Goal: Task Accomplishment & Management: Manage account settings

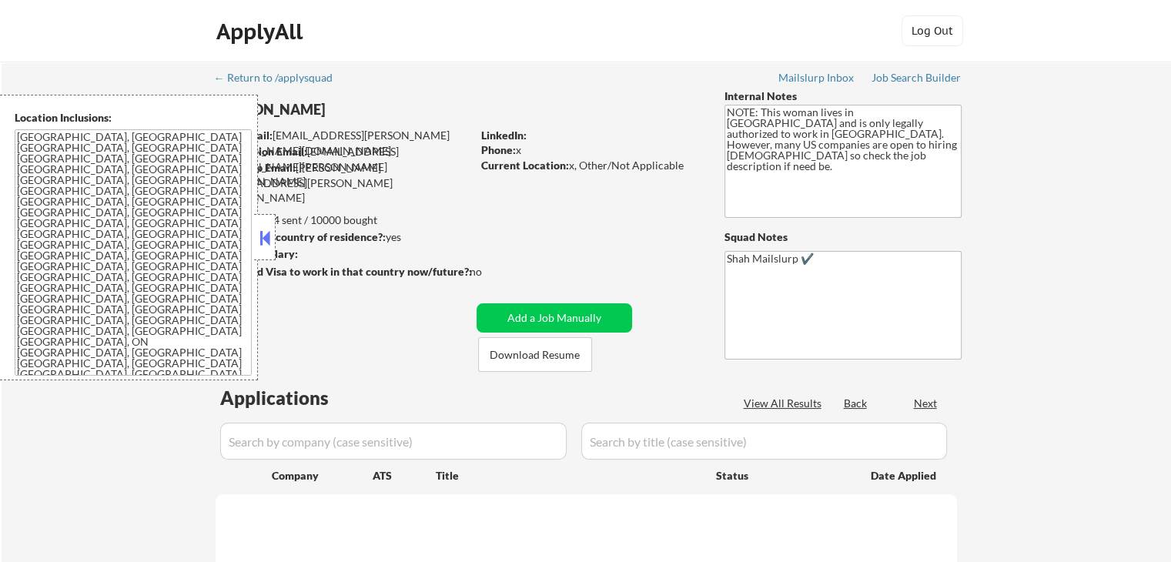
select select ""pending""
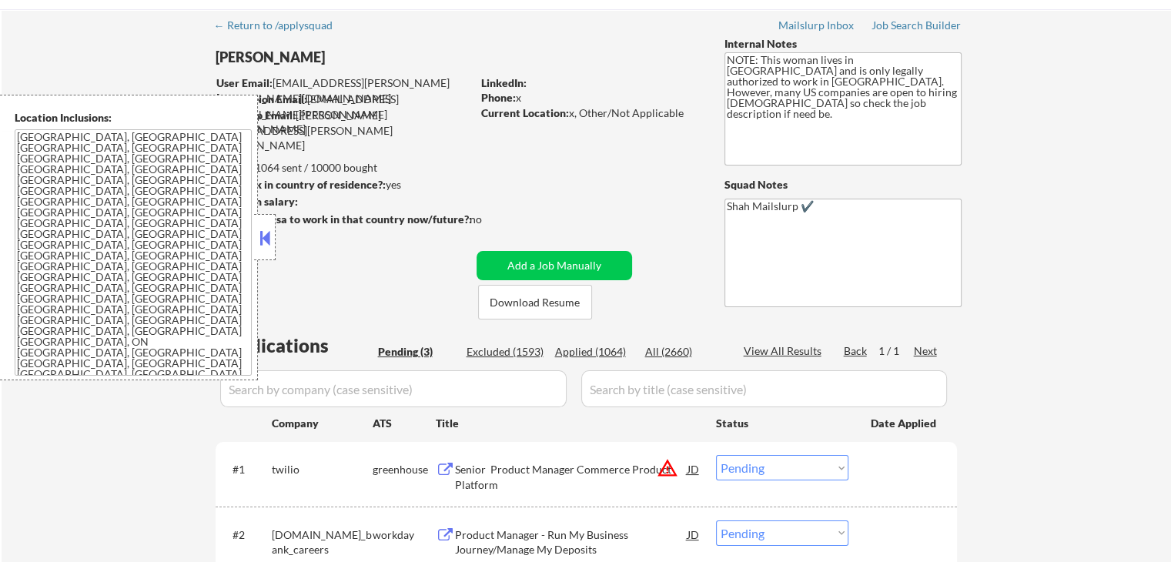
scroll to position [77, 0]
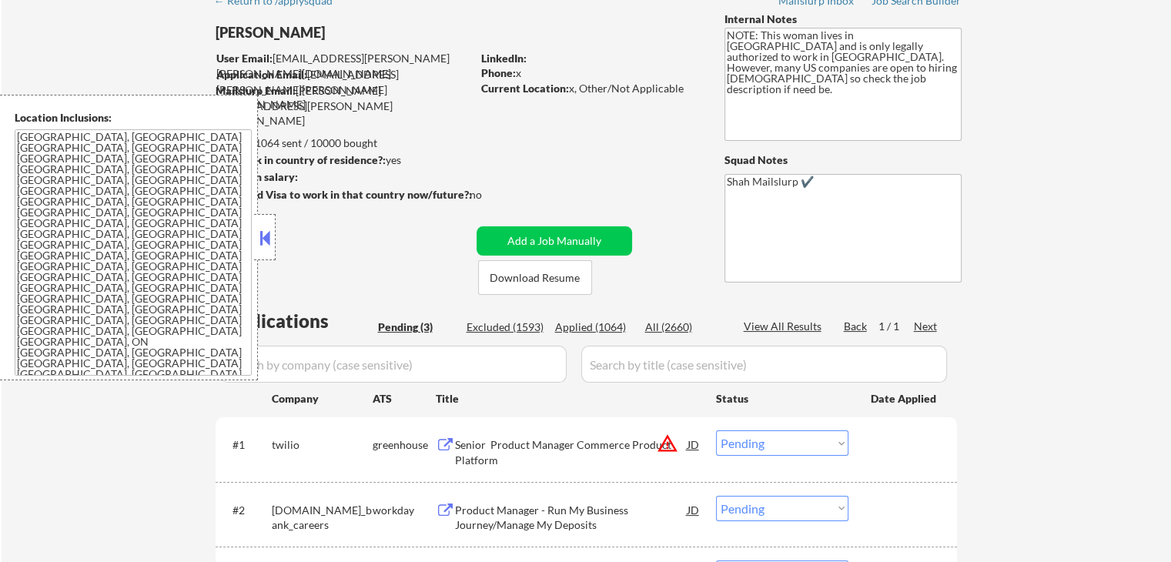
click at [269, 231] on button at bounding box center [264, 237] width 17 height 23
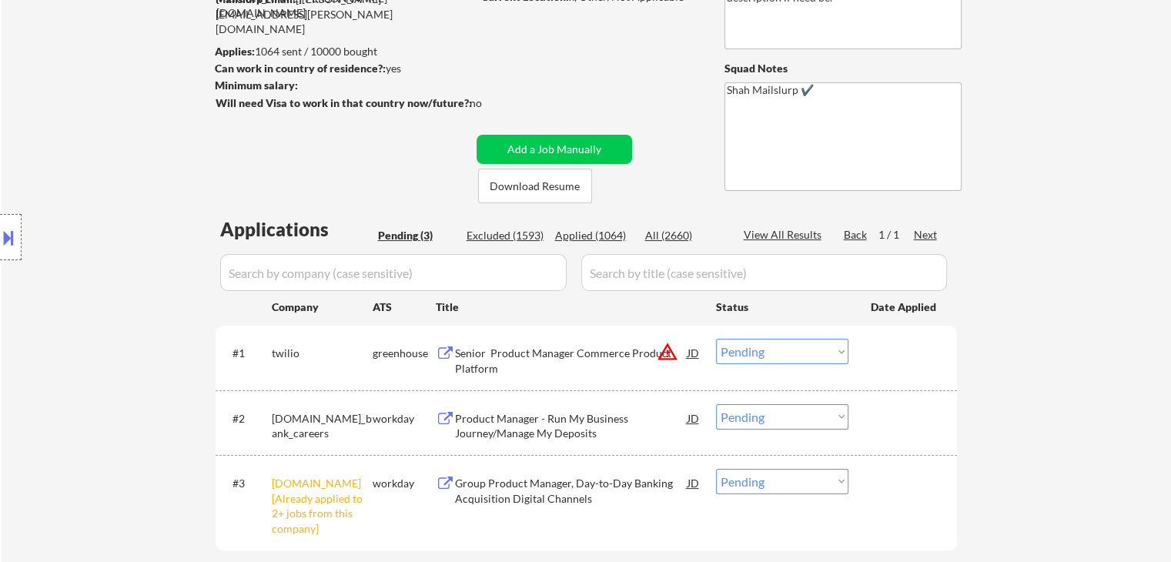
scroll to position [308, 0]
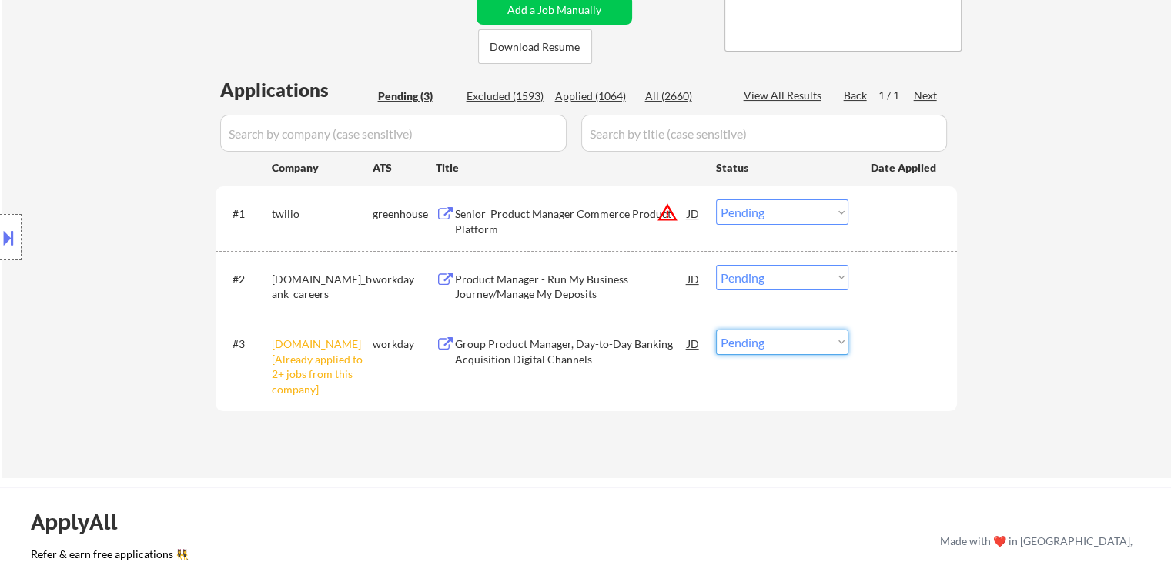
click at [751, 340] on select "Choose an option... Pending Applied Excluded (Questions) Excluded (Expired) Exc…" at bounding box center [782, 341] width 132 height 25
select select ""excluded__other_""
click at [716, 329] on select "Choose an option... Pending Applied Excluded (Questions) Excluded (Expired) Exc…" at bounding box center [782, 341] width 132 height 25
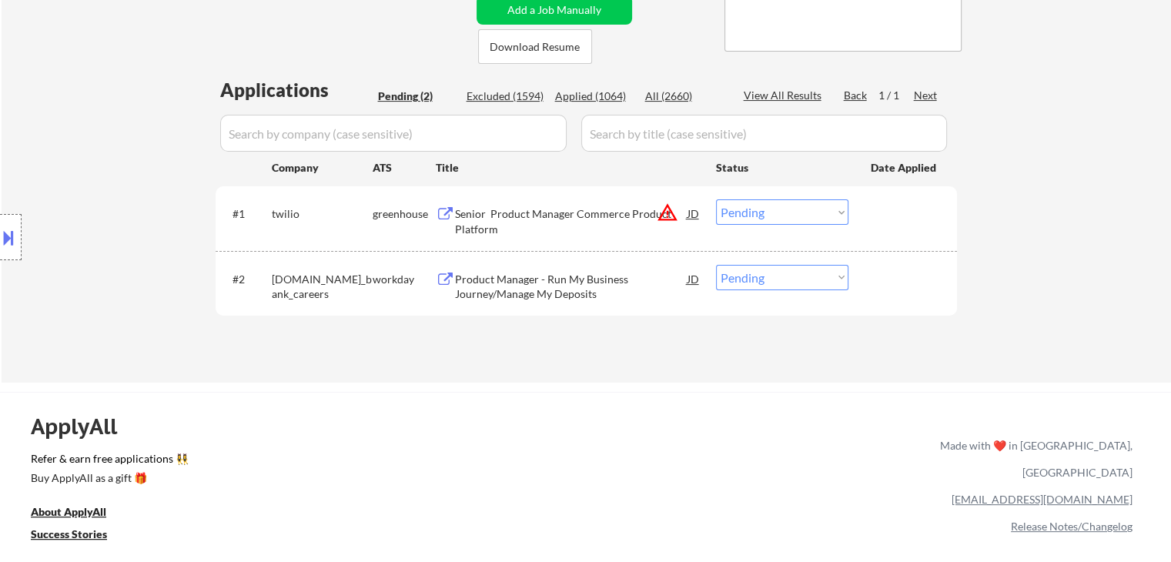
click at [542, 216] on div "Senior Product Manager Commerce Product Platform" at bounding box center [571, 221] width 232 height 30
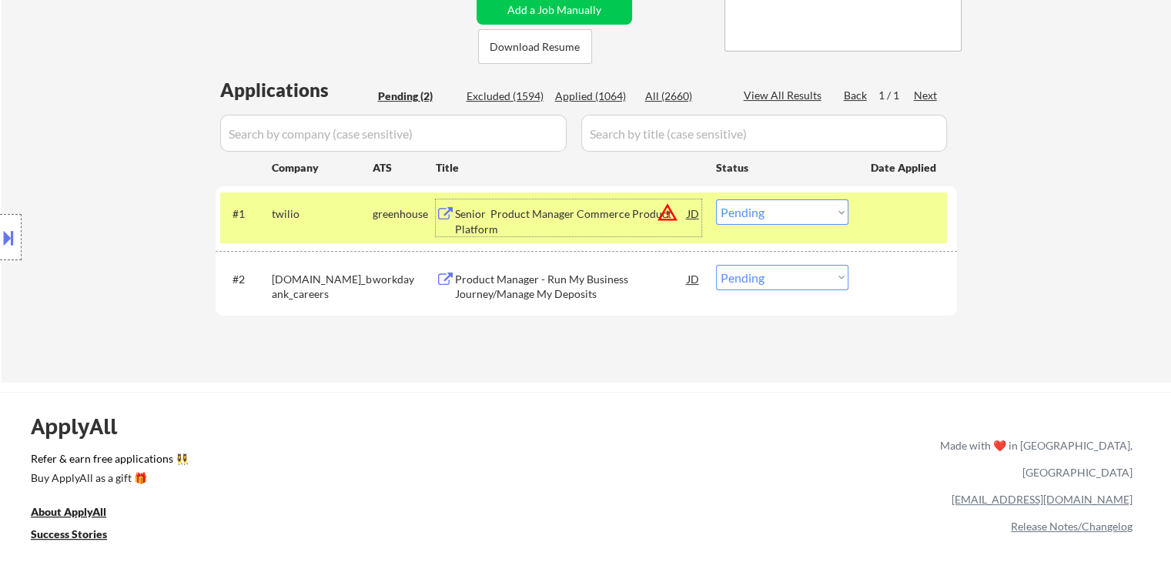
click at [557, 269] on div "Product Manager - Run My Business Journey/Manage My Deposits" at bounding box center [571, 283] width 232 height 37
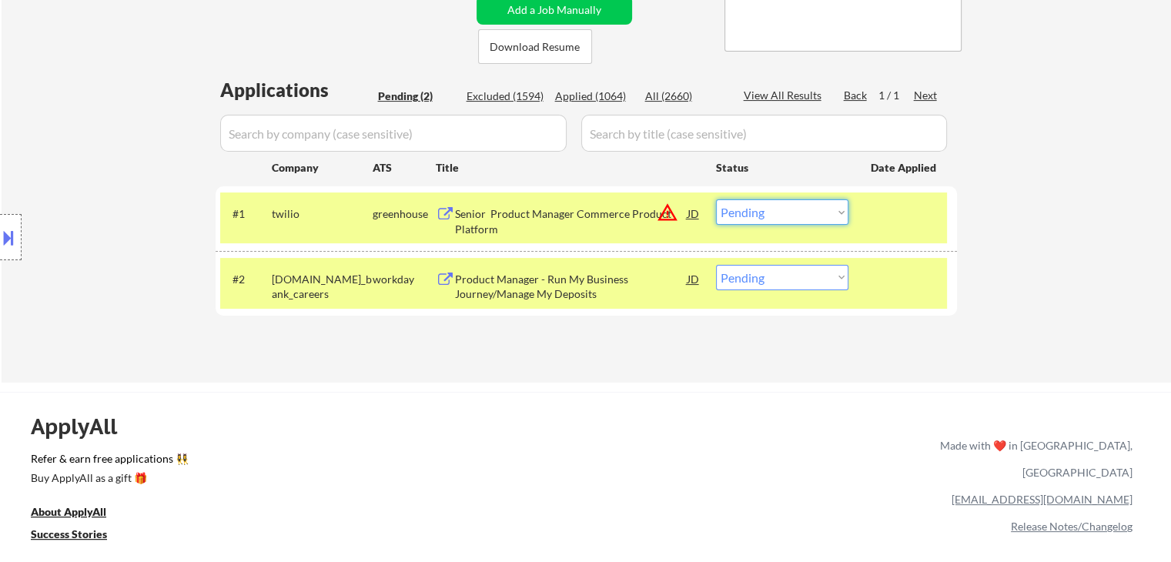
click at [754, 209] on select "Choose an option... Pending Applied Excluded (Questions) Excluded (Expired) Exc…" at bounding box center [782, 211] width 132 height 25
click at [716, 199] on select "Choose an option... Pending Applied Excluded (Questions) Excluded (Expired) Exc…" at bounding box center [782, 211] width 132 height 25
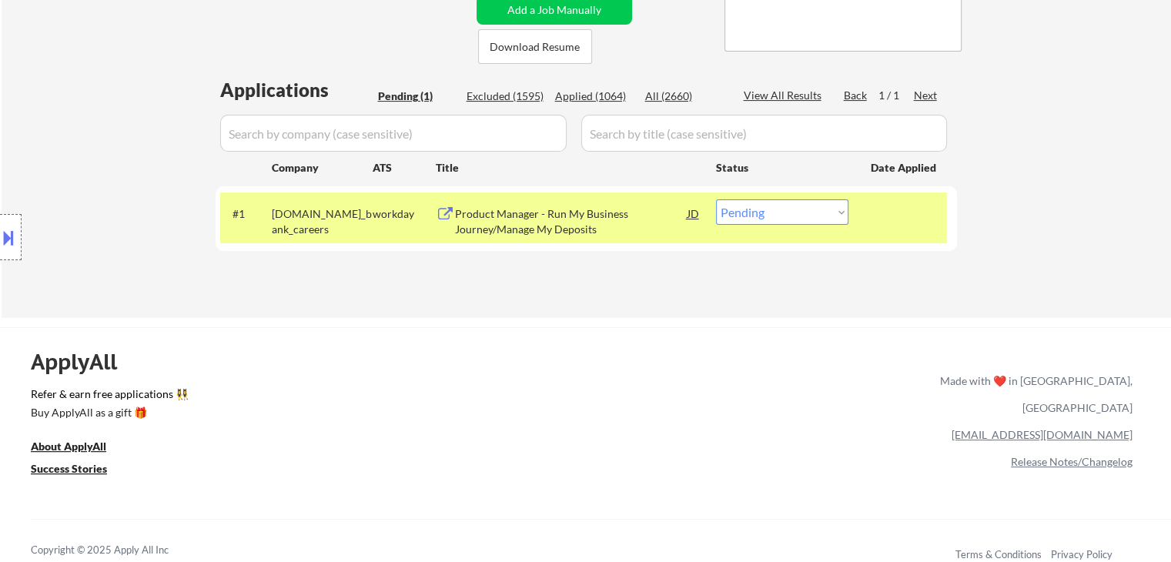
click at [0, 229] on button at bounding box center [8, 237] width 17 height 25
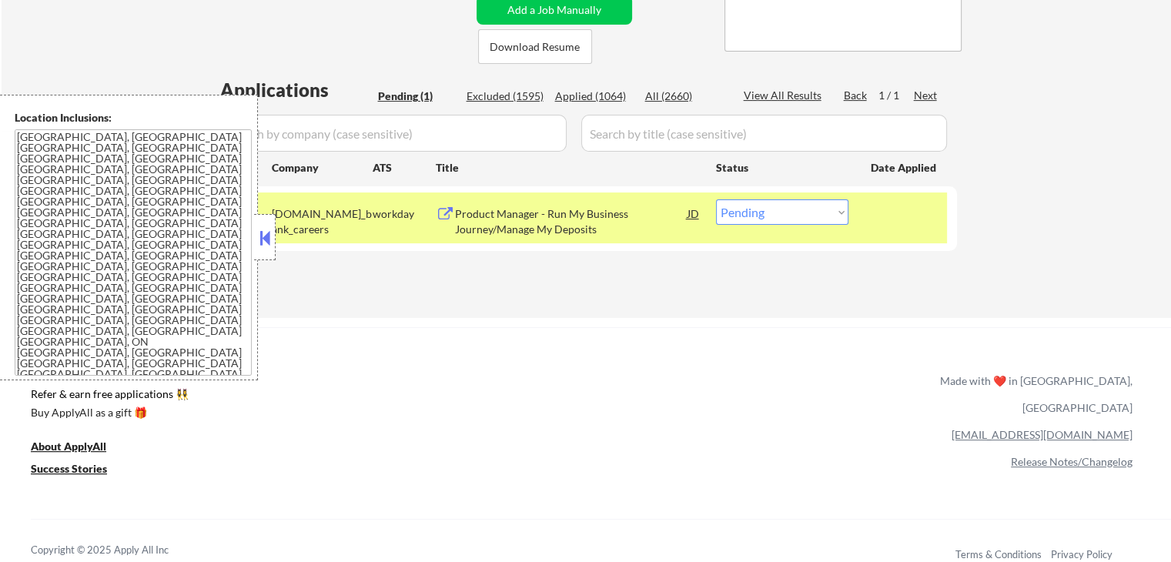
drag, startPoint x: 261, startPoint y: 233, endPoint x: 311, endPoint y: 233, distance: 50.0
click at [262, 233] on button at bounding box center [264, 237] width 17 height 23
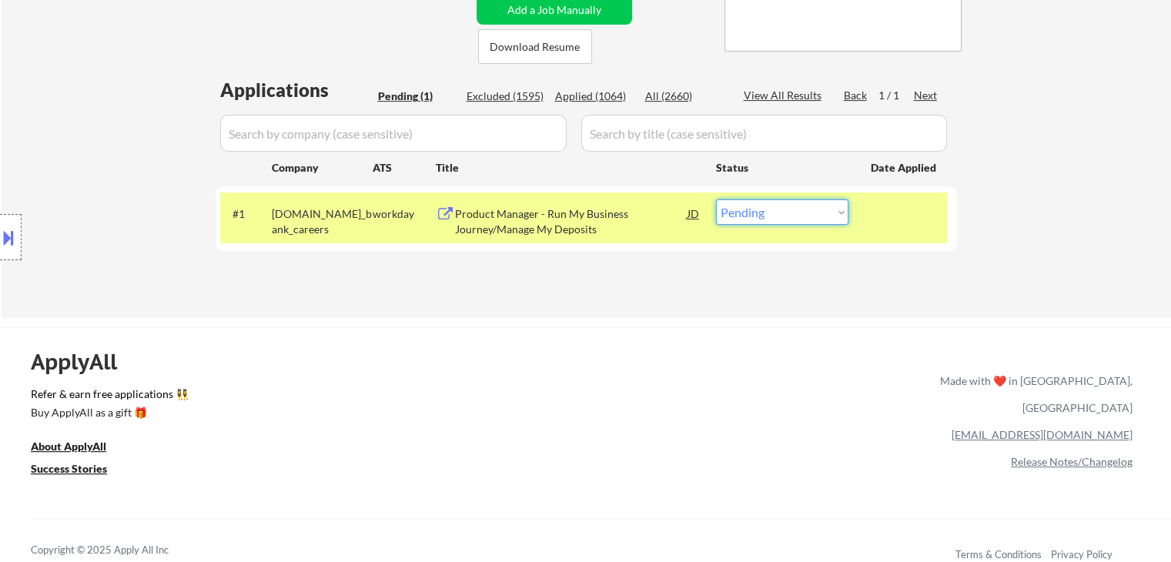
click at [755, 215] on select "Choose an option... Pending Applied Excluded (Questions) Excluded (Expired) Exc…" at bounding box center [782, 211] width 132 height 25
select select ""applied""
click at [716, 199] on select "Choose an option... Pending Applied Excluded (Questions) Excluded (Expired) Exc…" at bounding box center [782, 211] width 132 height 25
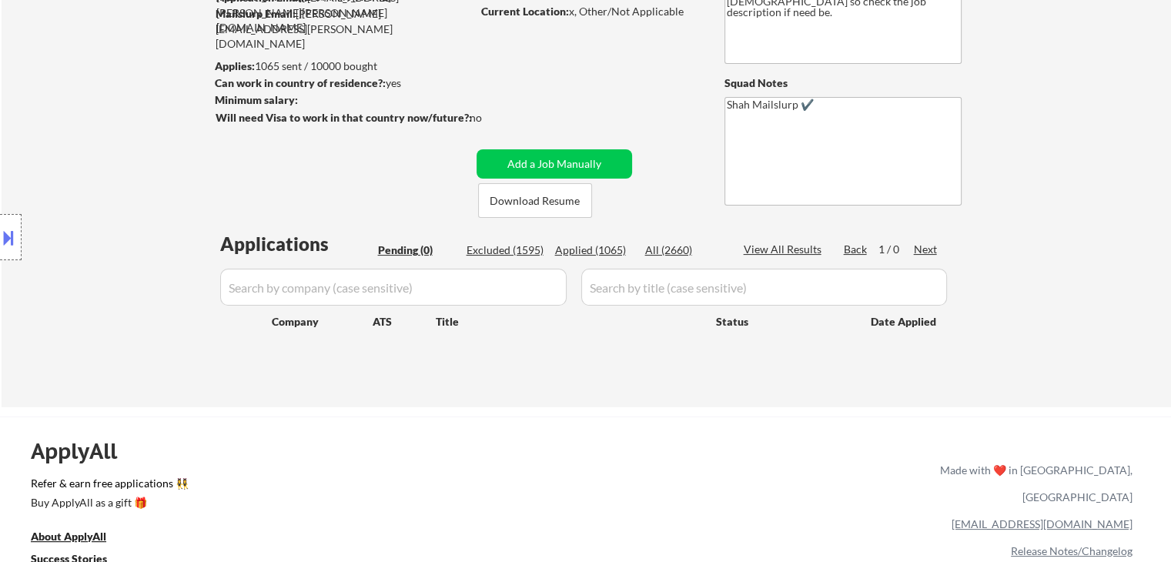
scroll to position [77, 0]
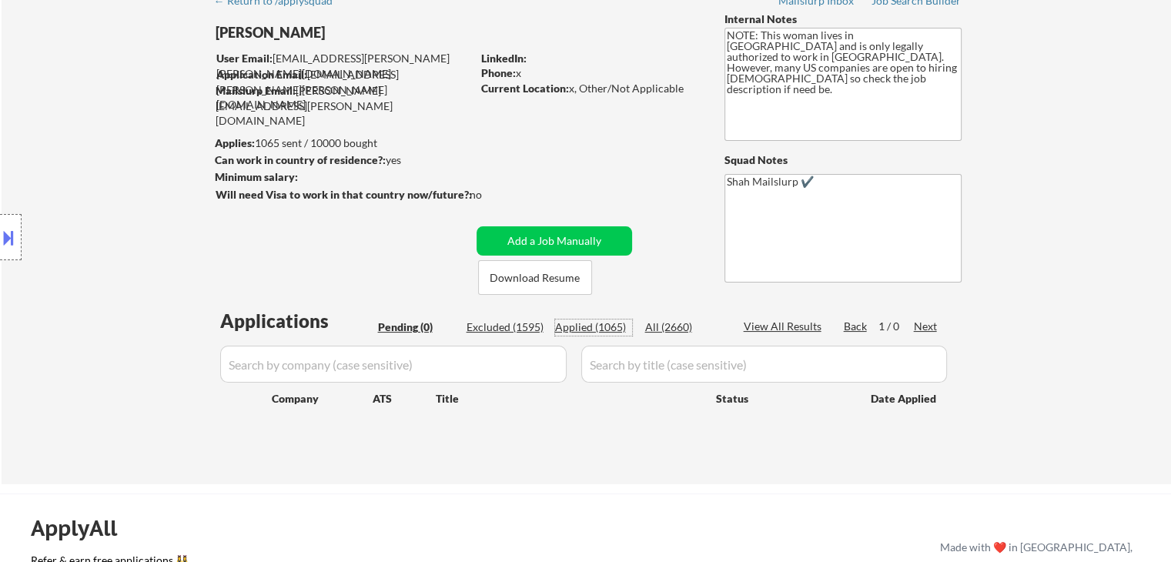
click at [584, 330] on div "Applied (1065)" at bounding box center [593, 326] width 77 height 15
select select ""applied""
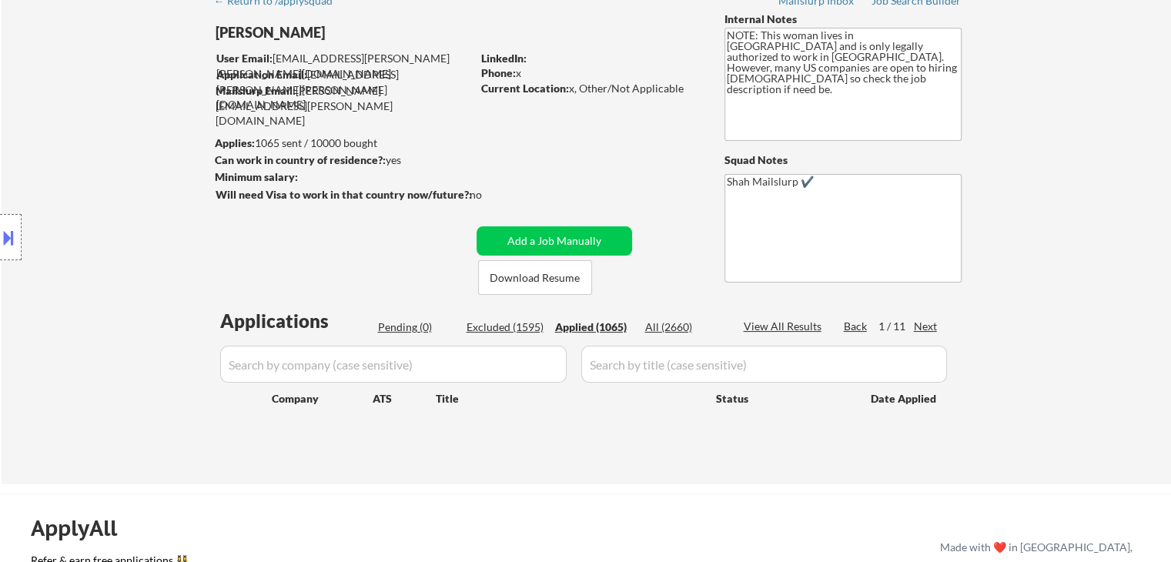
select select ""applied""
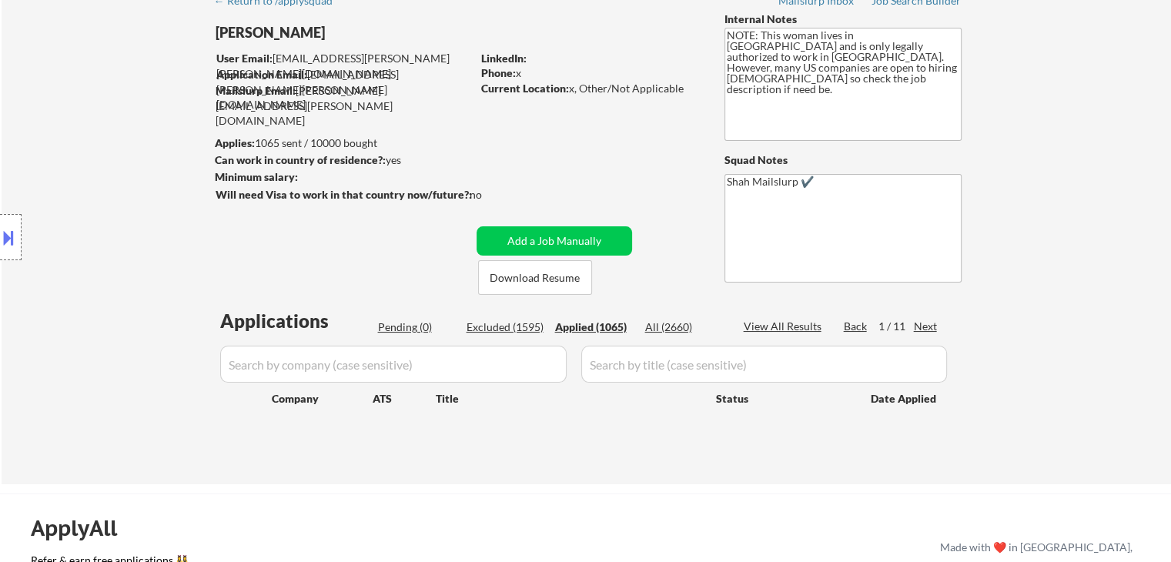
select select ""applied""
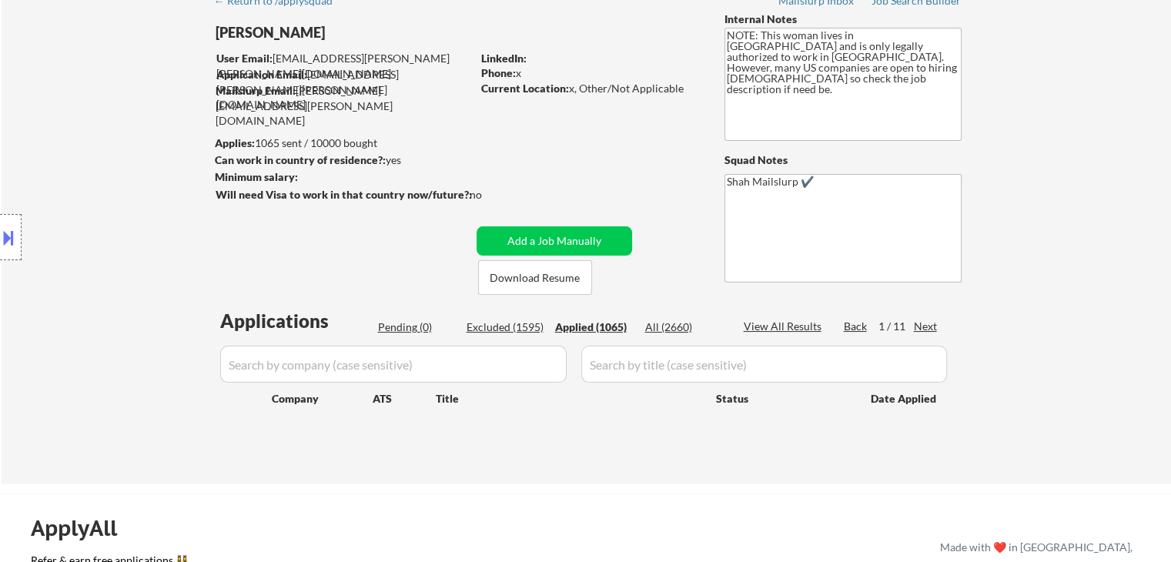
select select ""applied""
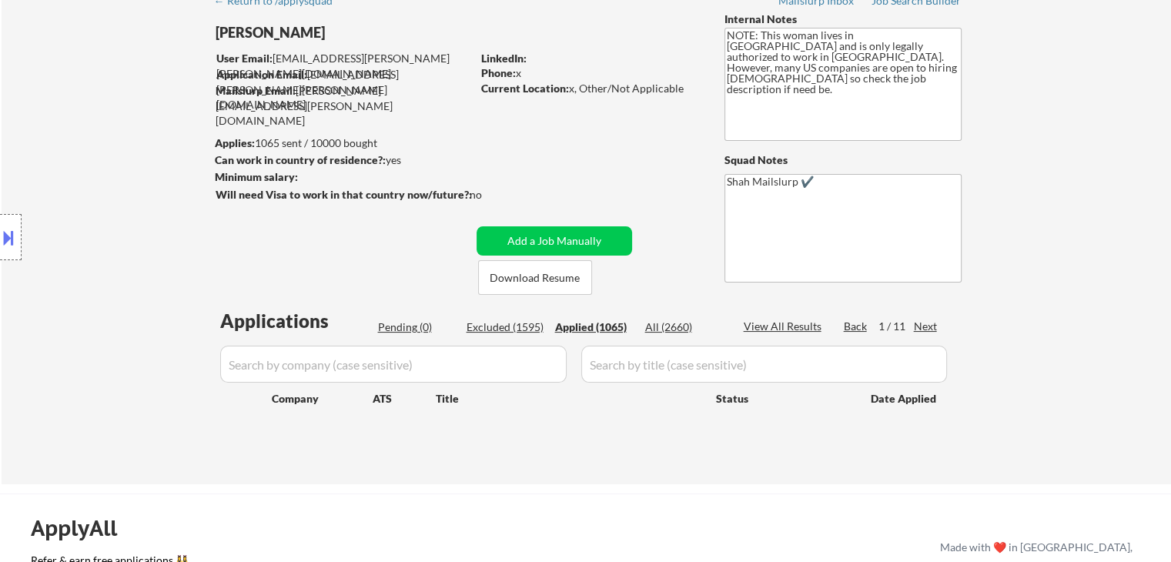
select select ""applied""
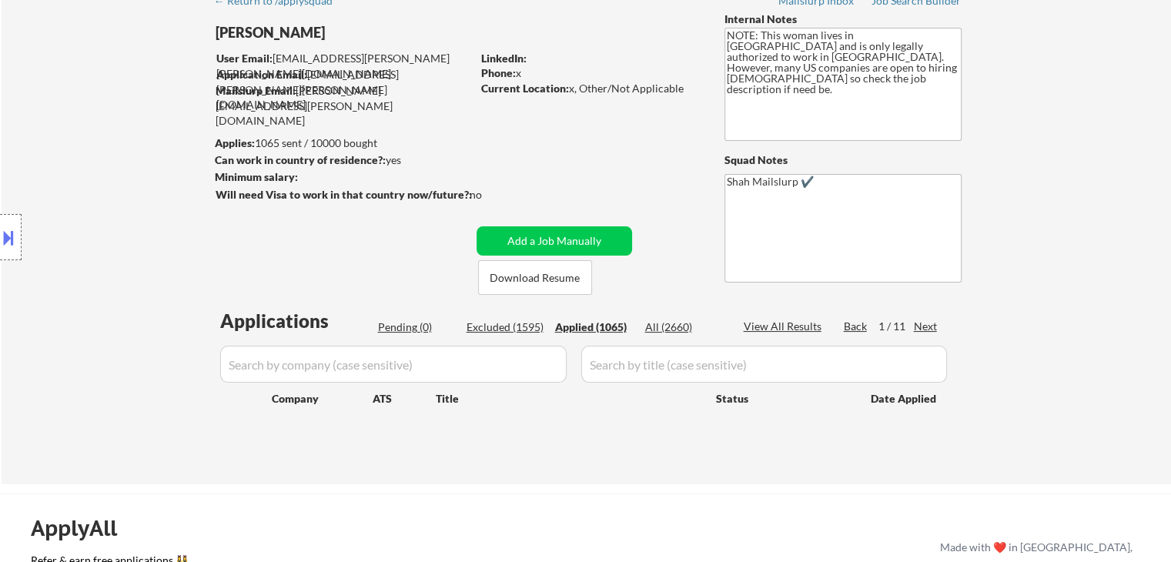
select select ""applied""
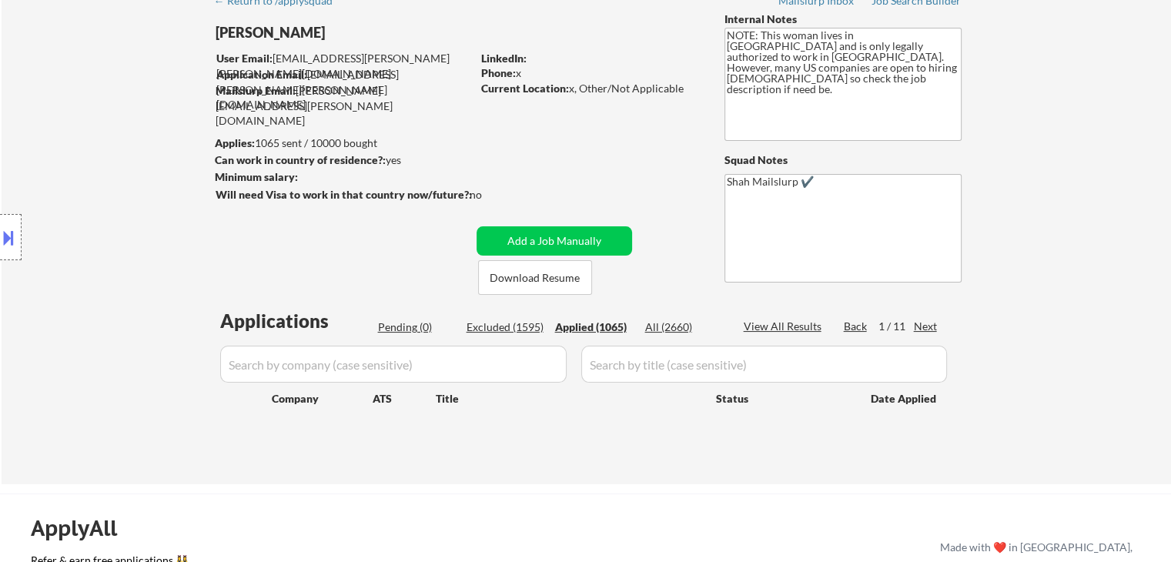
select select ""applied""
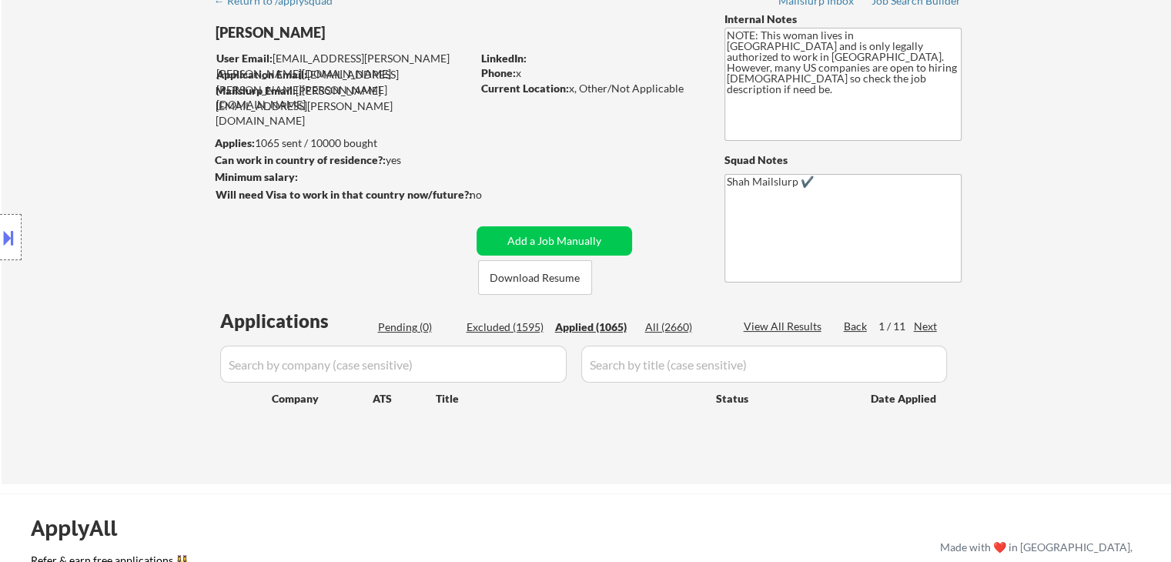
select select ""applied""
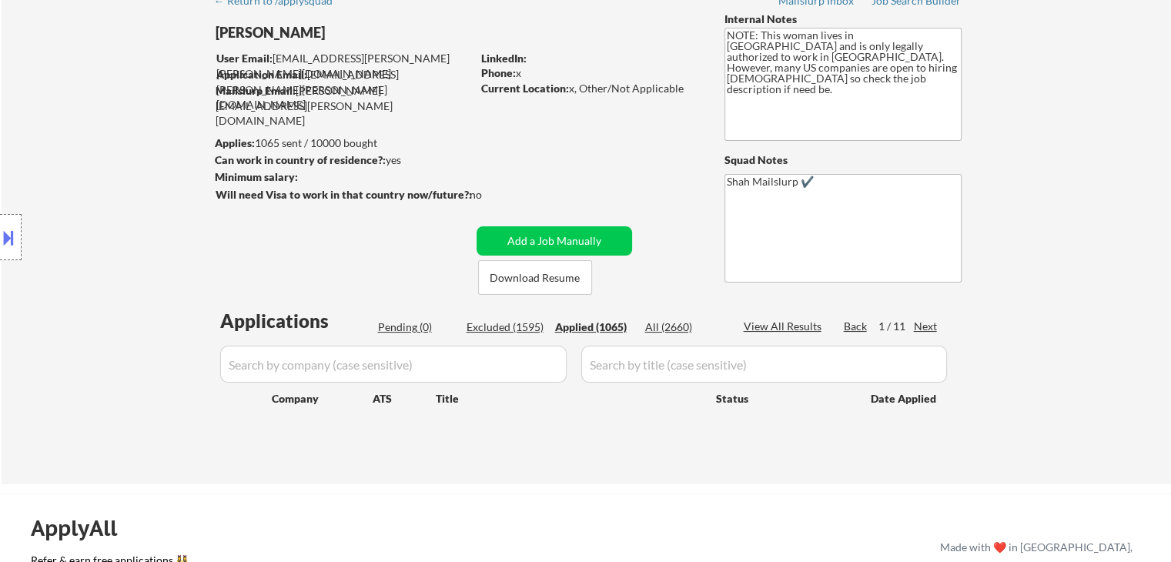
select select ""applied""
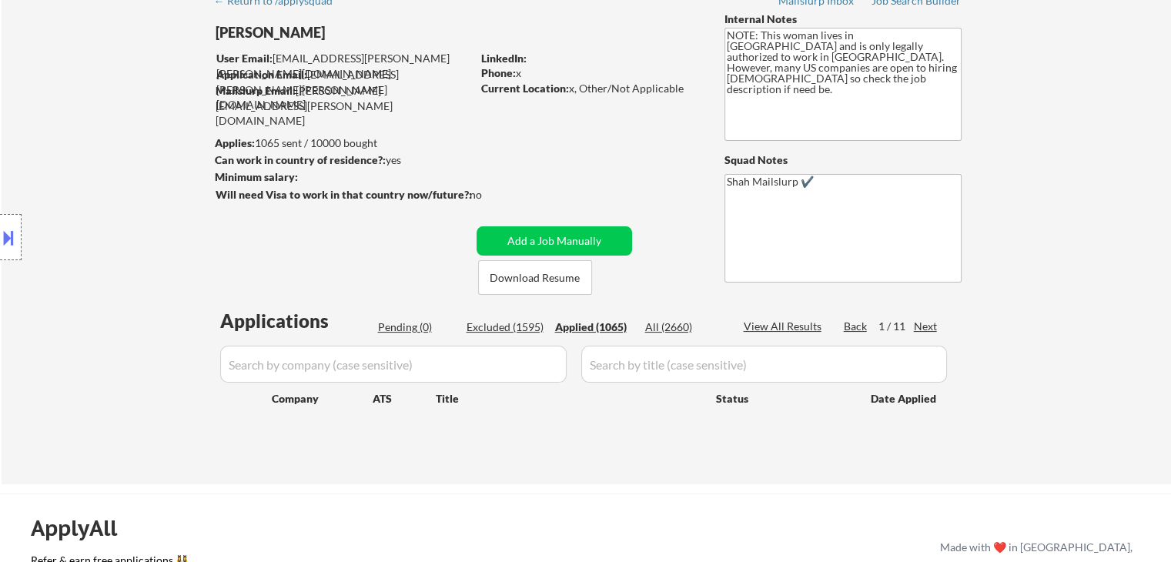
select select ""applied""
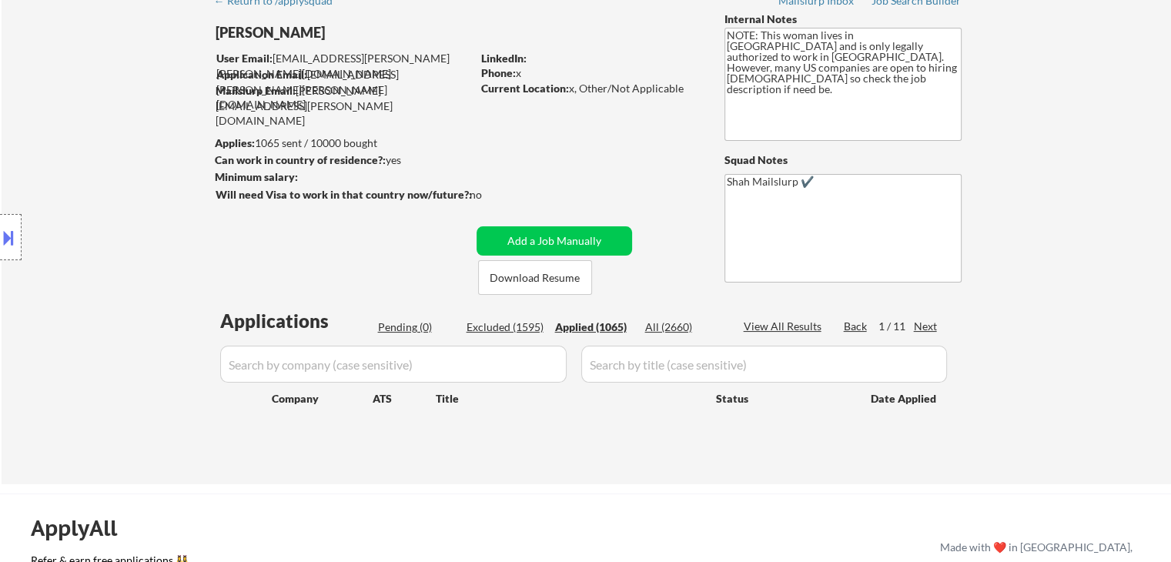
select select ""applied""
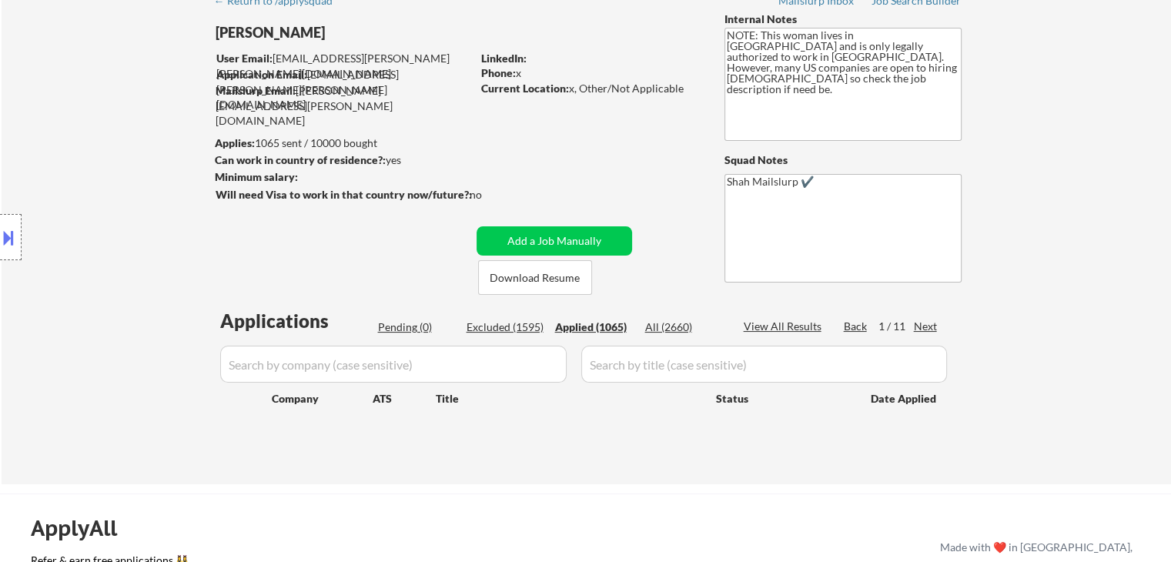
select select ""applied""
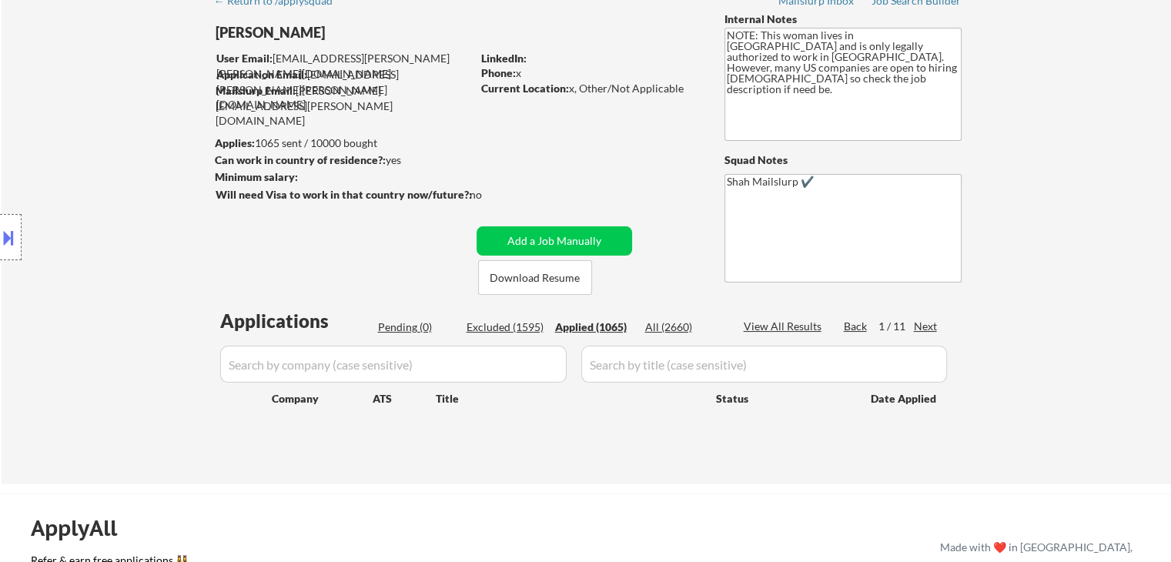
select select ""applied""
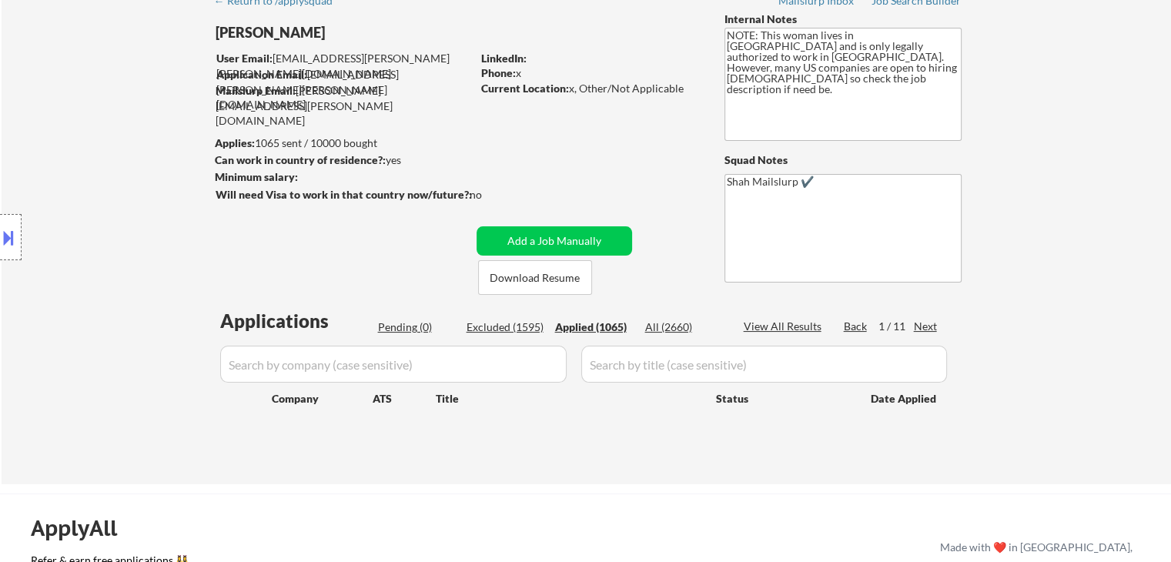
select select ""applied""
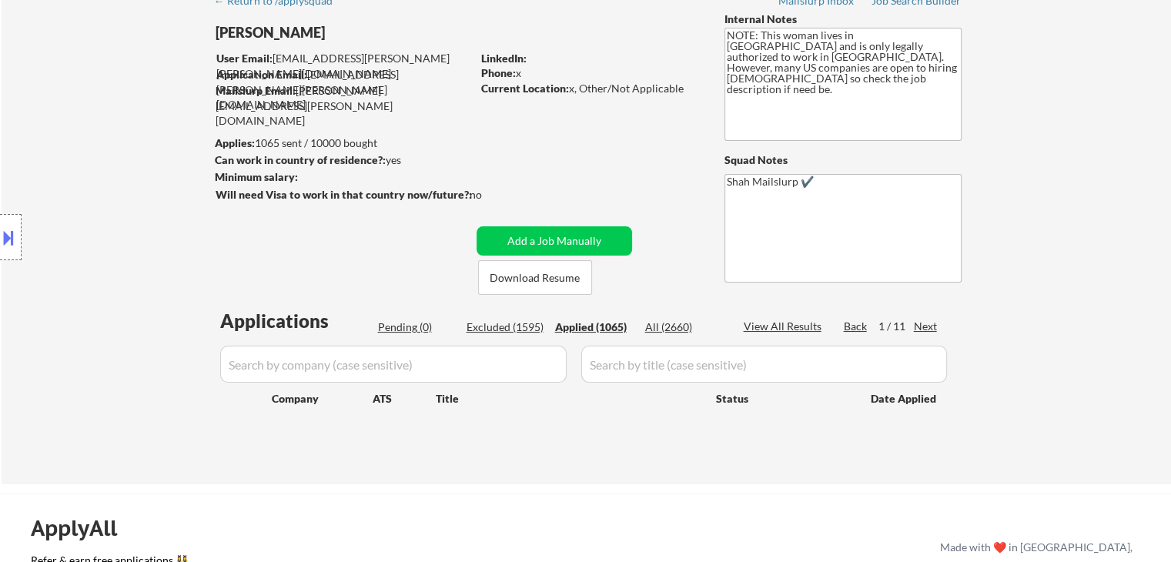
select select ""applied""
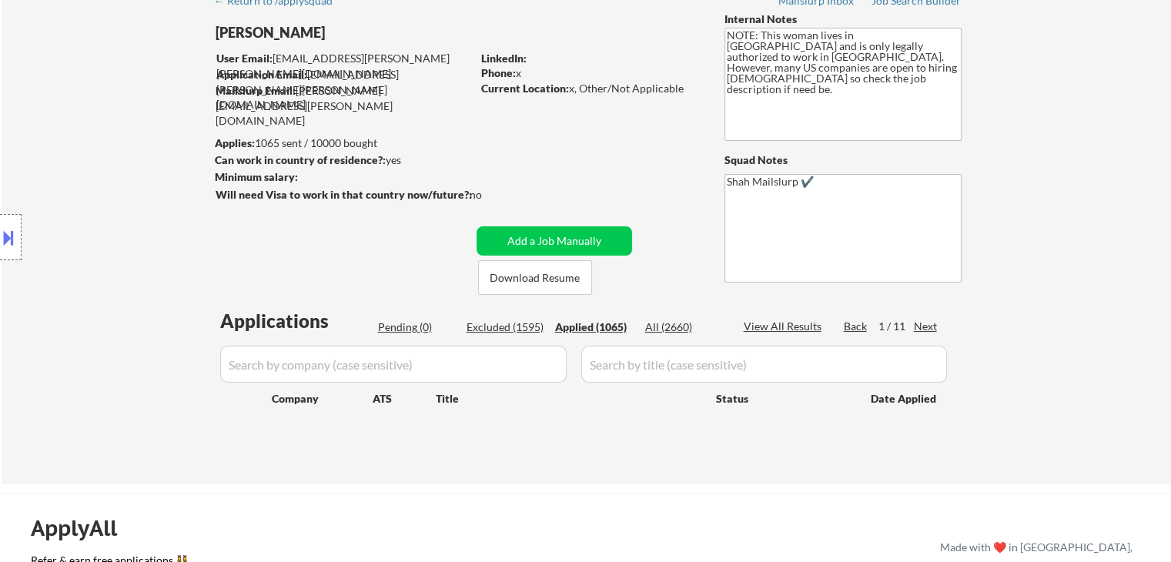
select select ""applied""
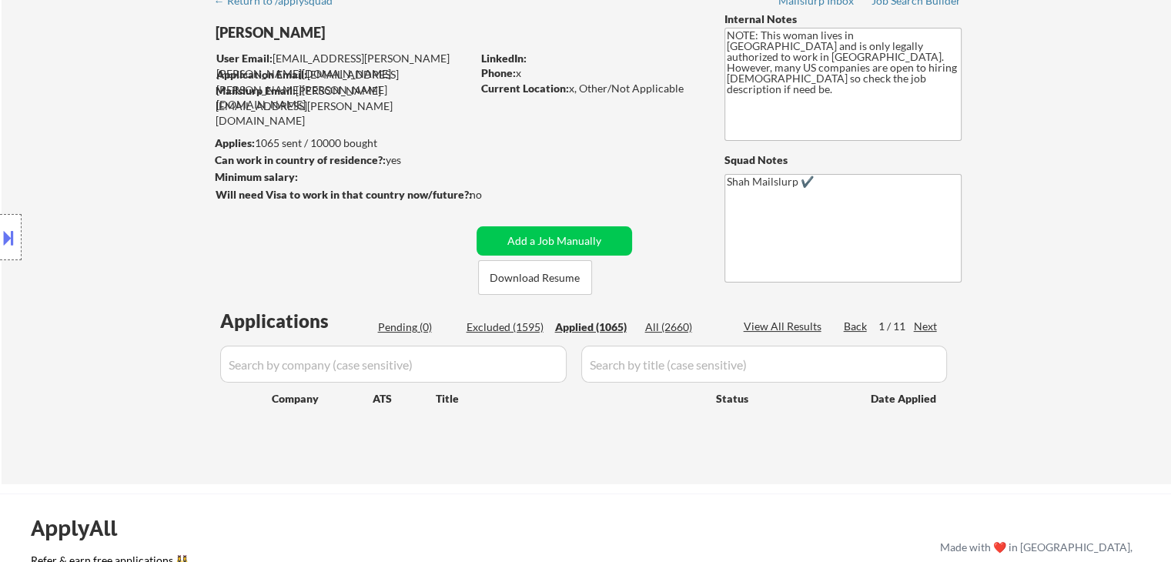
select select ""applied""
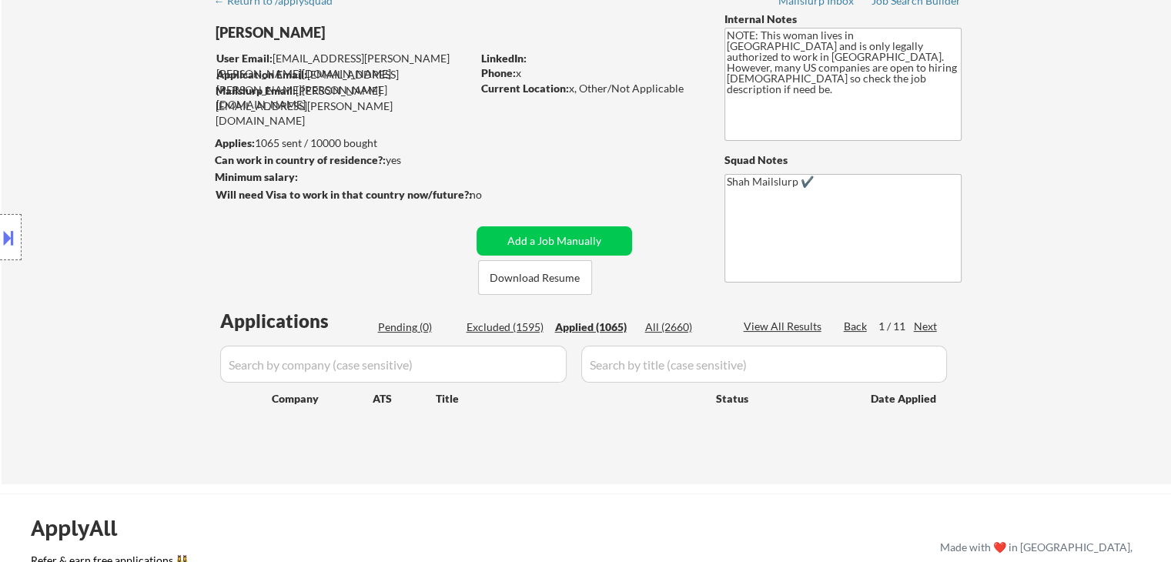
select select ""applied""
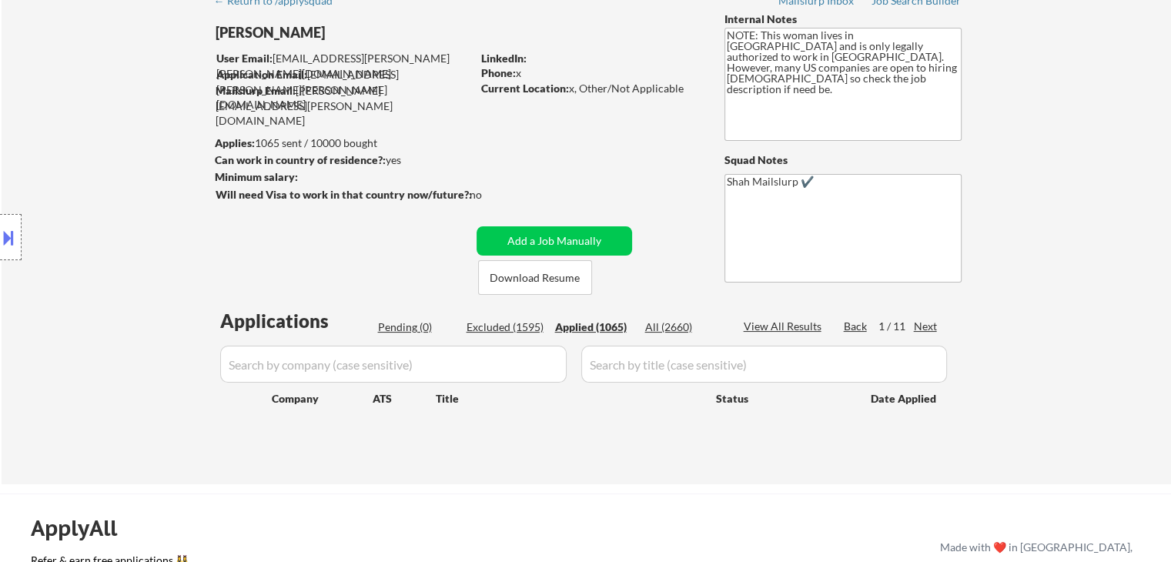
select select ""applied""
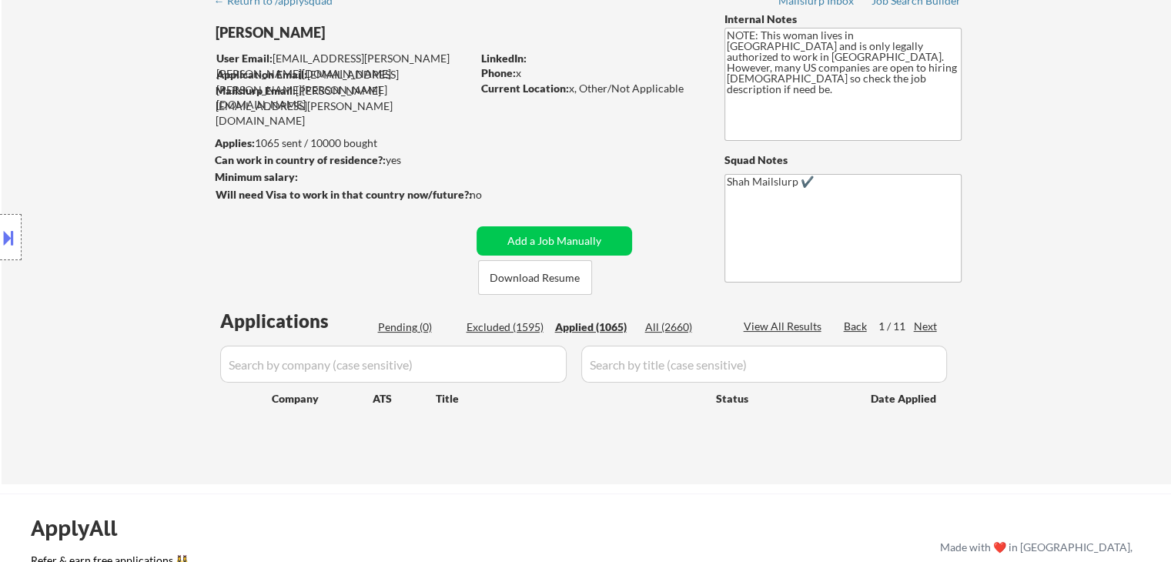
select select ""applied""
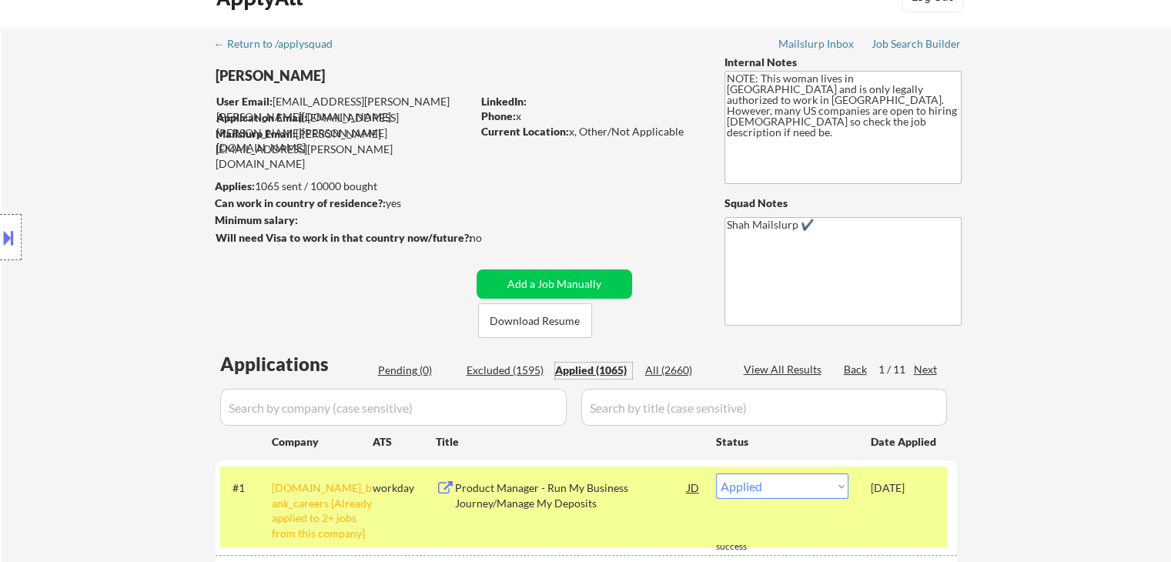
scroll to position [0, 0]
